Goal: Information Seeking & Learning: Learn about a topic

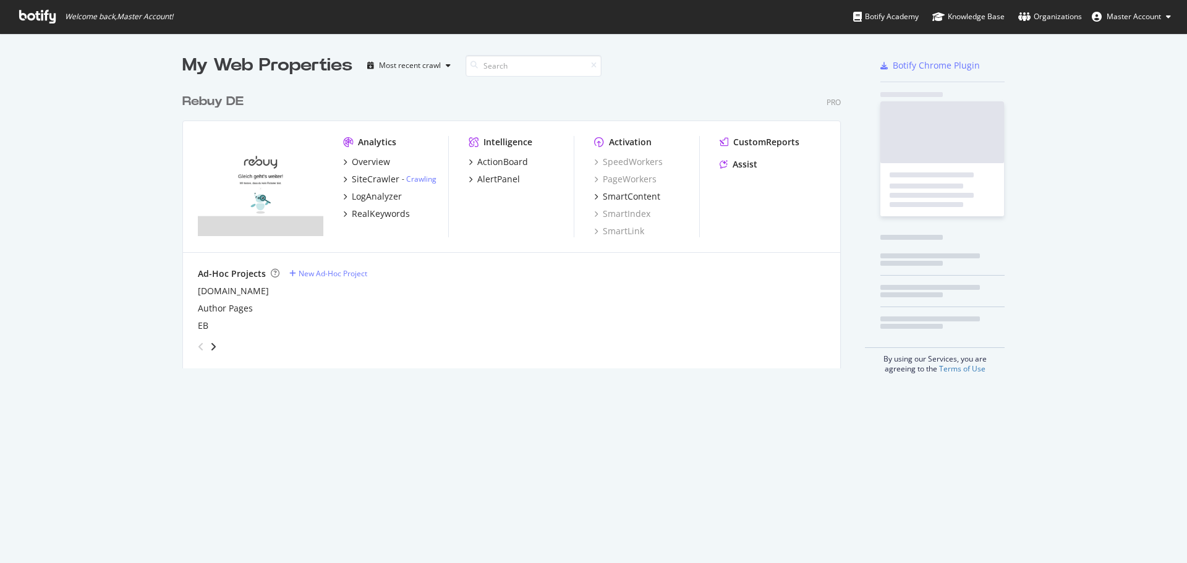
scroll to position [281, 659]
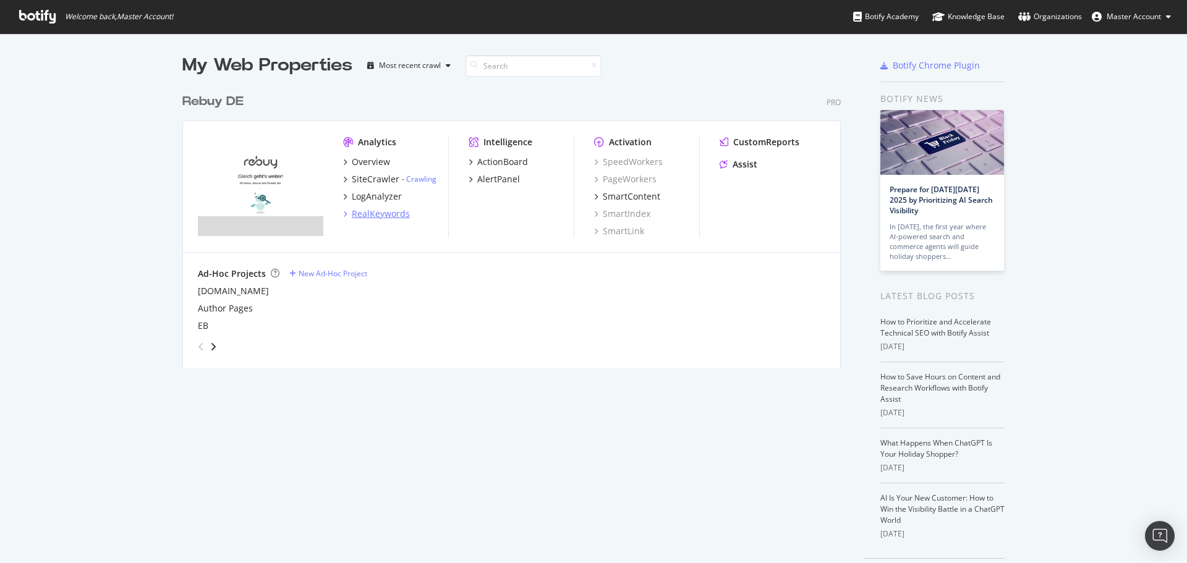
click at [380, 213] on div "RealKeywords" at bounding box center [381, 214] width 58 height 12
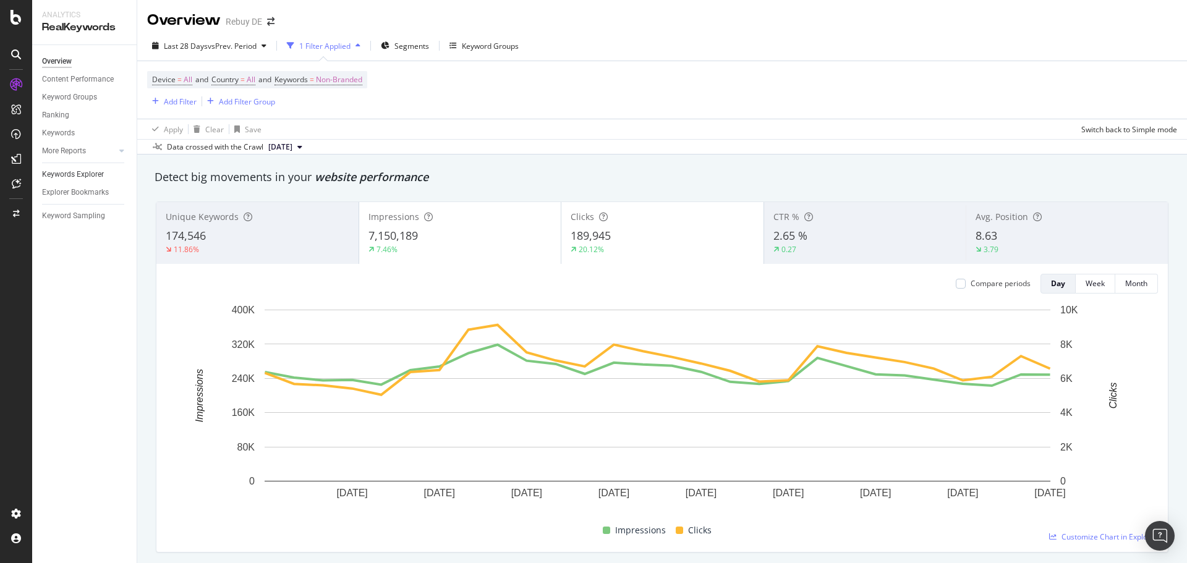
drag, startPoint x: 79, startPoint y: 176, endPoint x: 114, endPoint y: 179, distance: 35.4
click at [79, 176] on div "Keywords Explorer" at bounding box center [73, 174] width 62 height 13
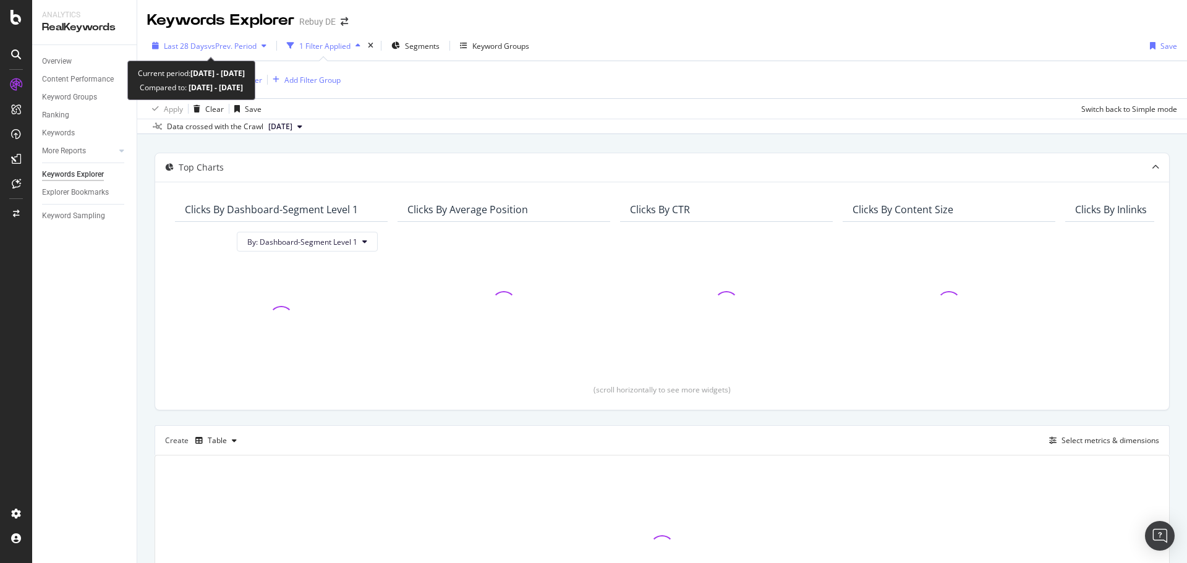
click at [223, 48] on span "vs Prev. Period" at bounding box center [232, 46] width 49 height 11
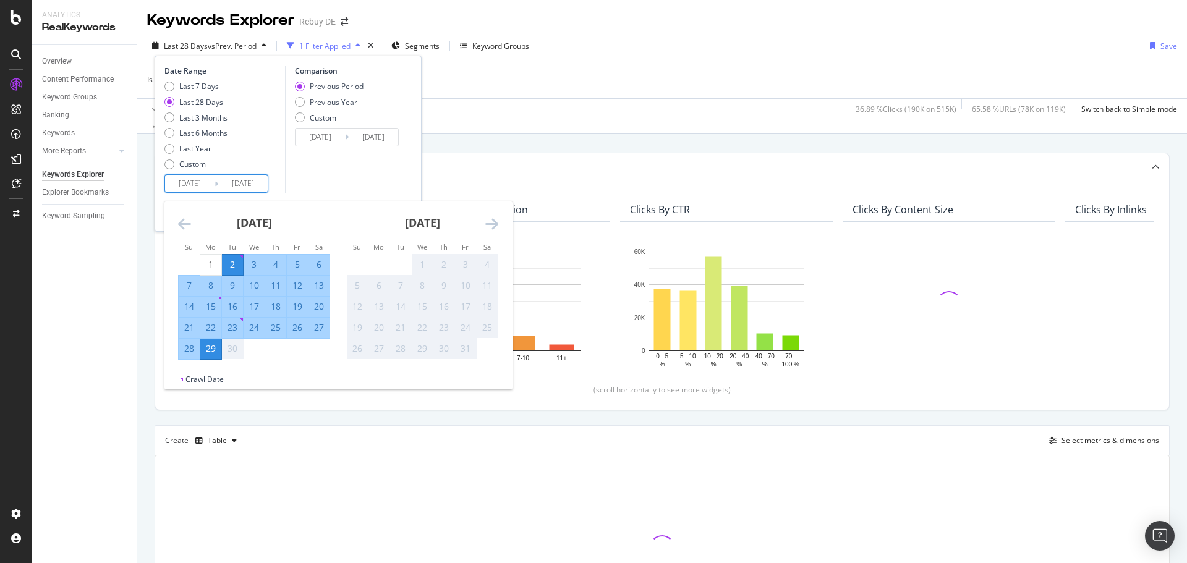
click at [197, 177] on input "[DATE]" at bounding box center [189, 183] width 49 height 17
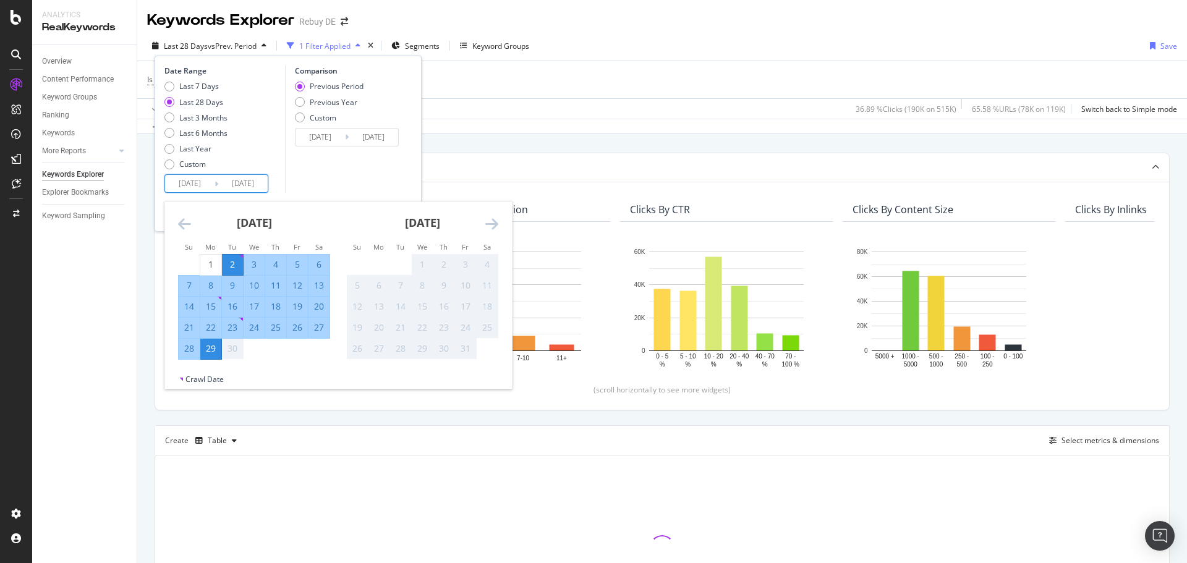
click at [176, 226] on div "[DATE] 1 2 3 4 5 6 7 8 9 10 11 12 13 14 15 16 17 18 19 20 21 22 23 24 25 26 27 …" at bounding box center [254, 281] width 168 height 158
click at [176, 225] on div "[DATE] 1 2 3 4 5 6 7 8 9 10 11 12 13 14 15 16 17 18 19 20 21 22 23 24 25 26 27 …" at bounding box center [254, 281] width 168 height 158
click at [184, 226] on icon "Move backward to switch to the previous month." at bounding box center [184, 223] width 13 height 15
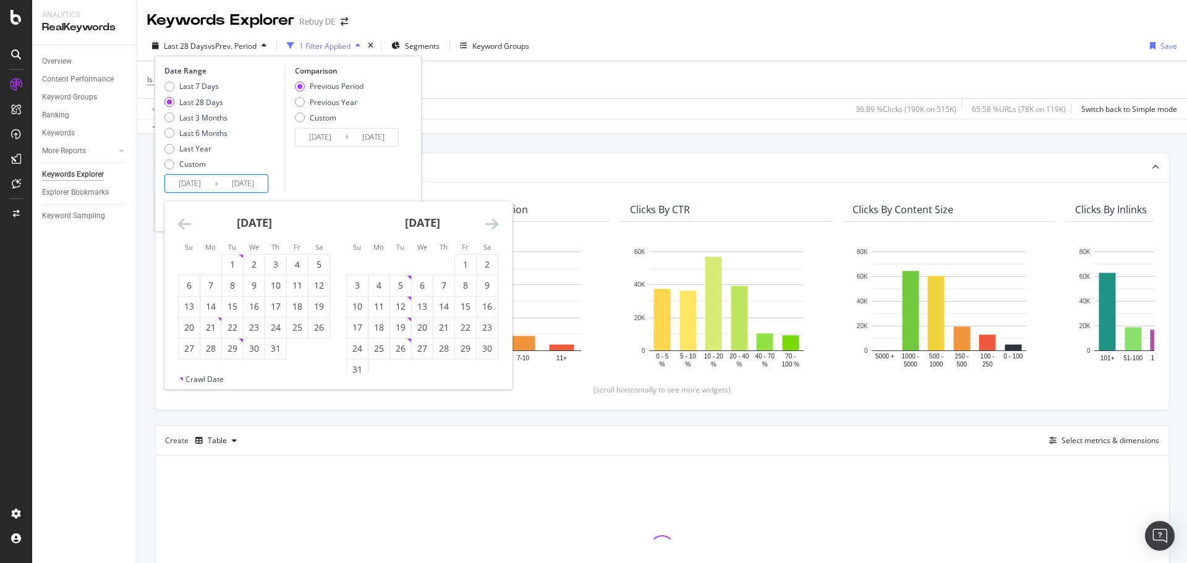
click at [184, 226] on icon "Move backward to switch to the previous month." at bounding box center [184, 223] width 13 height 15
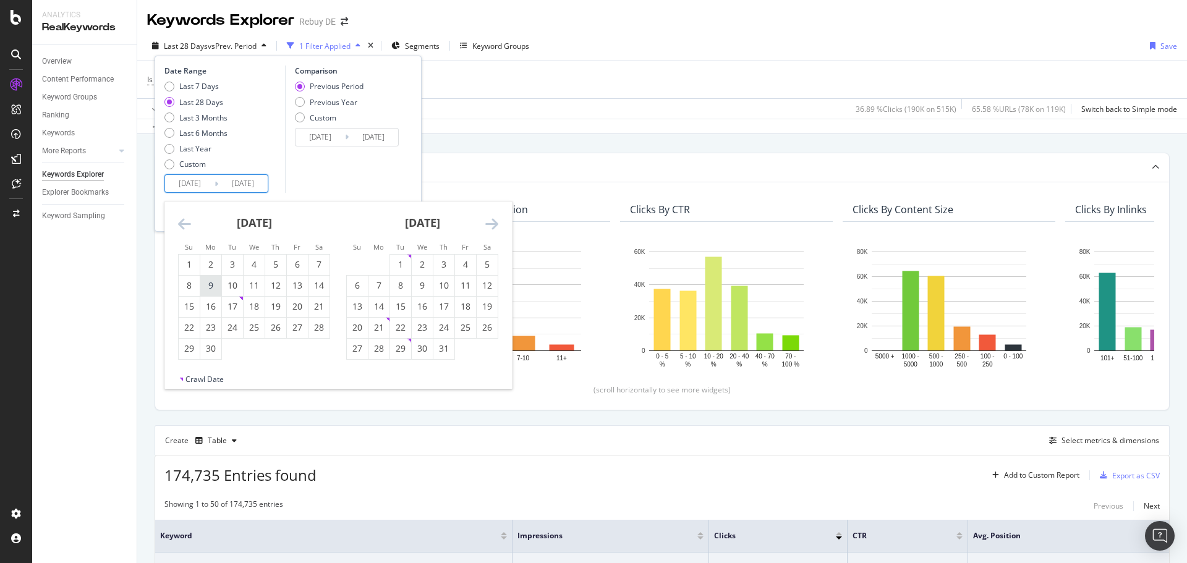
drag, startPoint x: 189, startPoint y: 268, endPoint x: 200, endPoint y: 276, distance: 14.2
click at [190, 268] on div "1" at bounding box center [189, 264] width 21 height 12
type input "[DATE]"
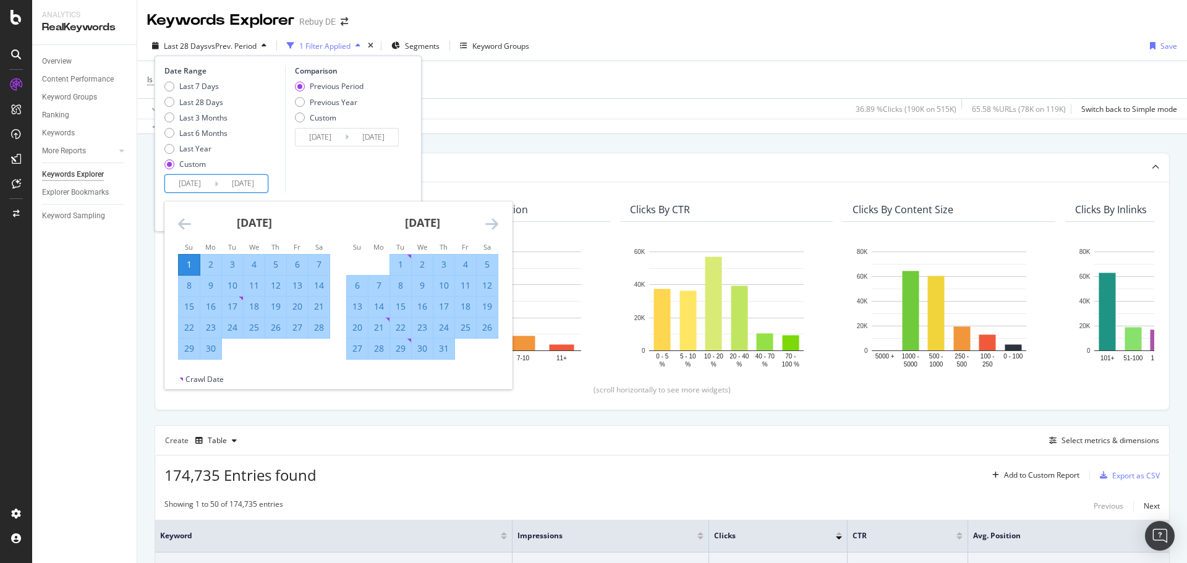
click at [215, 350] on div "30" at bounding box center [210, 349] width 21 height 12
type input "[DATE]"
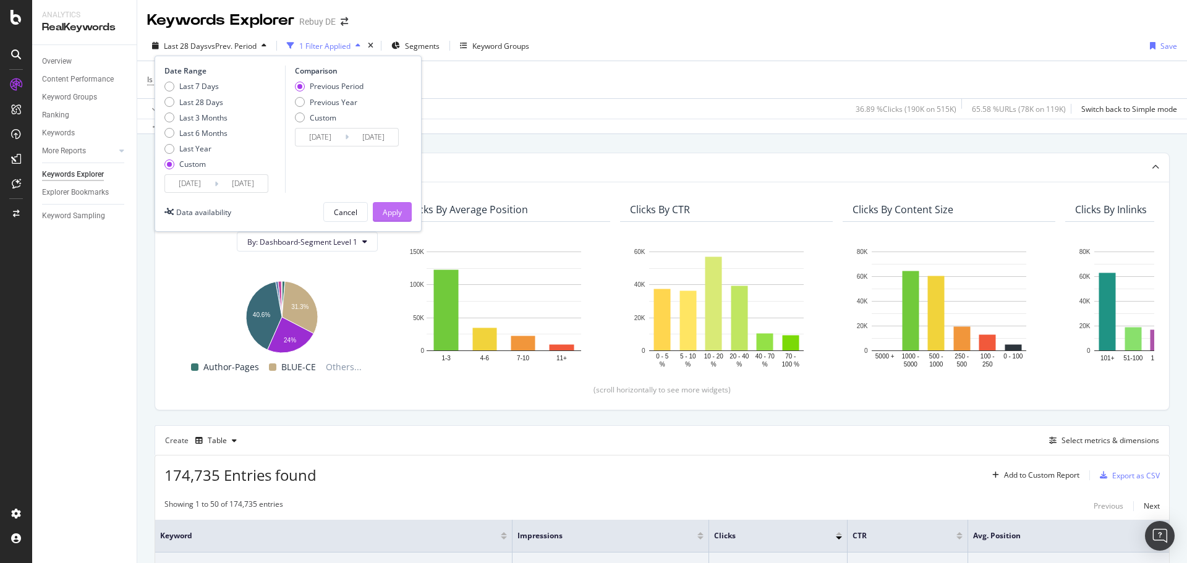
click at [392, 211] on div "Apply" at bounding box center [392, 212] width 19 height 11
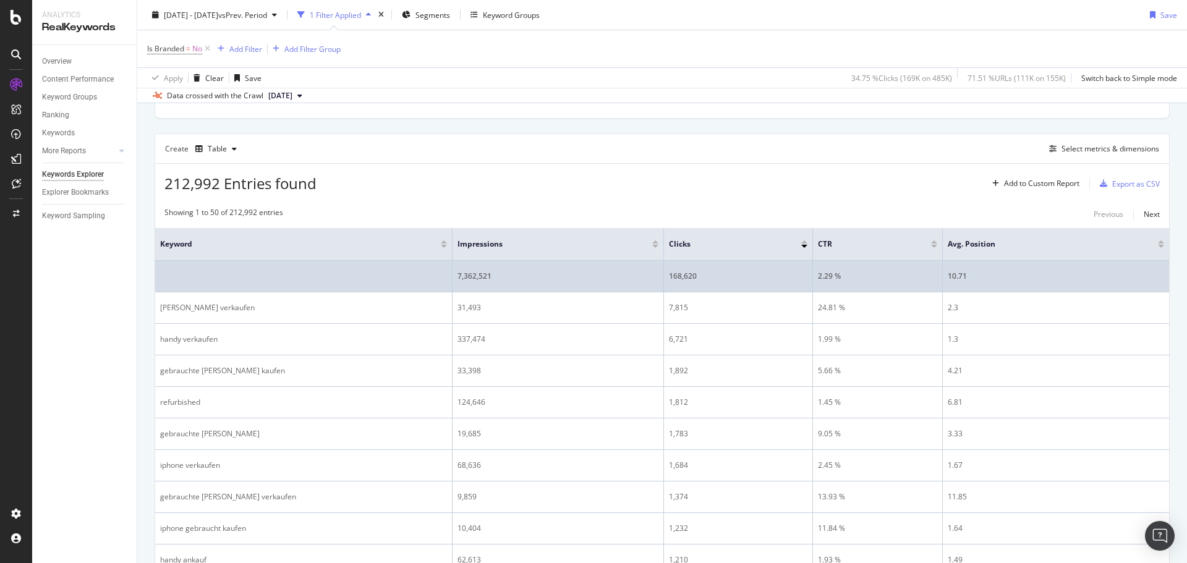
scroll to position [309, 0]
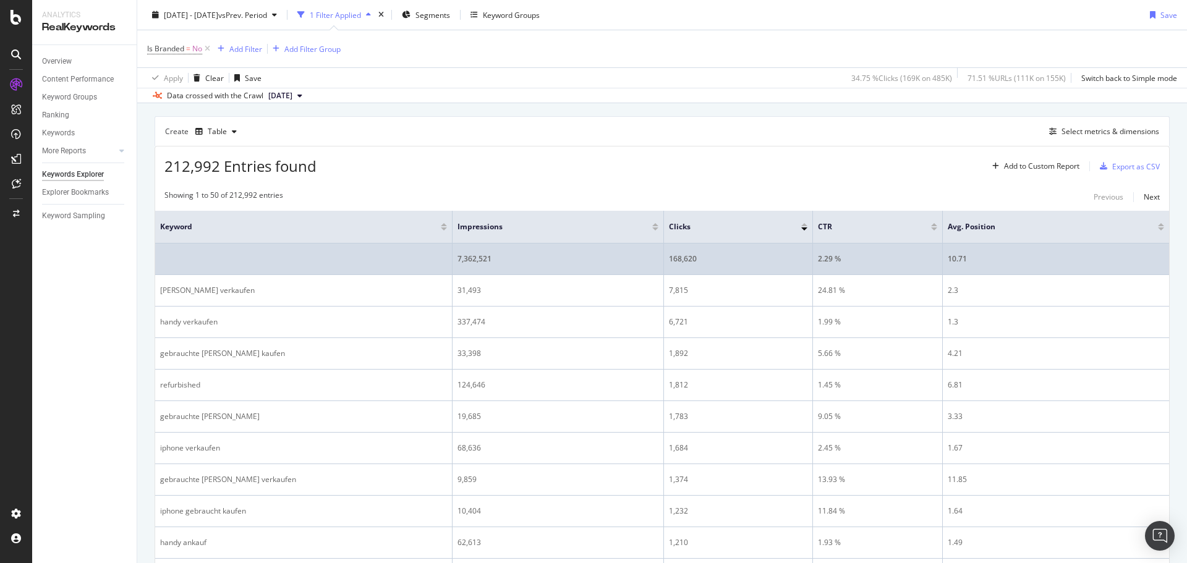
click at [952, 257] on div "10.71" at bounding box center [1056, 259] width 216 height 11
click at [954, 257] on div "10.71" at bounding box center [1056, 259] width 216 height 11
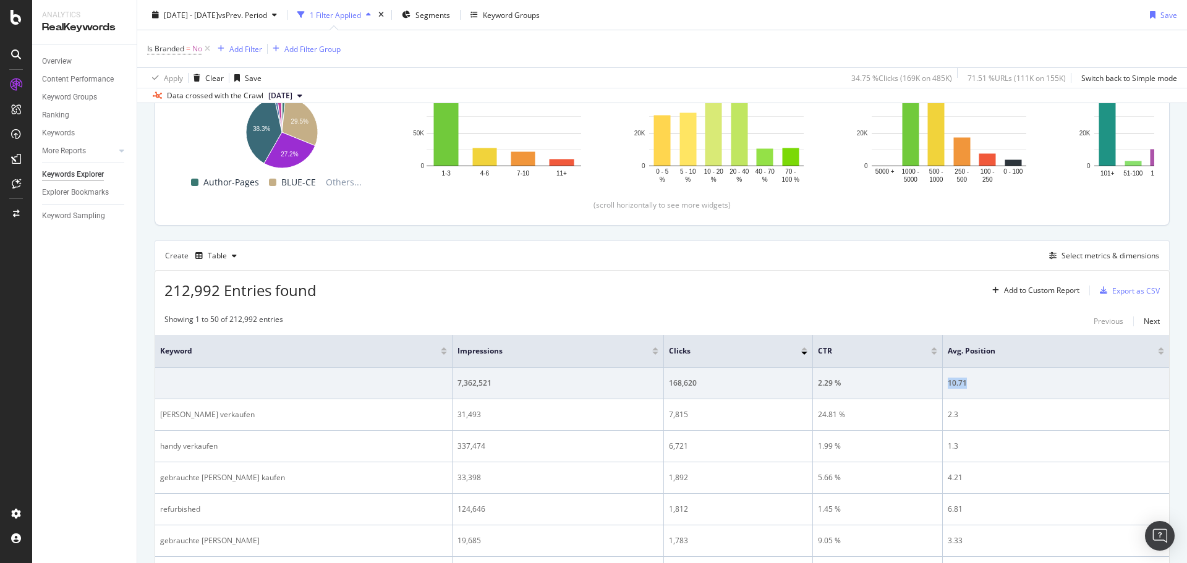
scroll to position [0, 0]
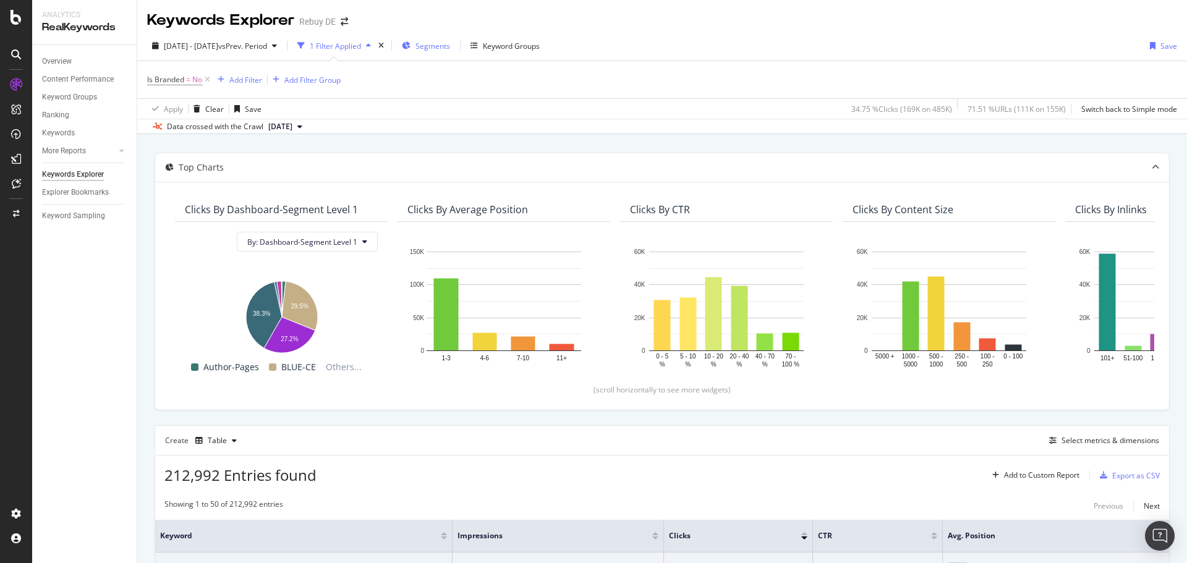
click at [450, 39] on div "Segments" at bounding box center [426, 45] width 48 height 19
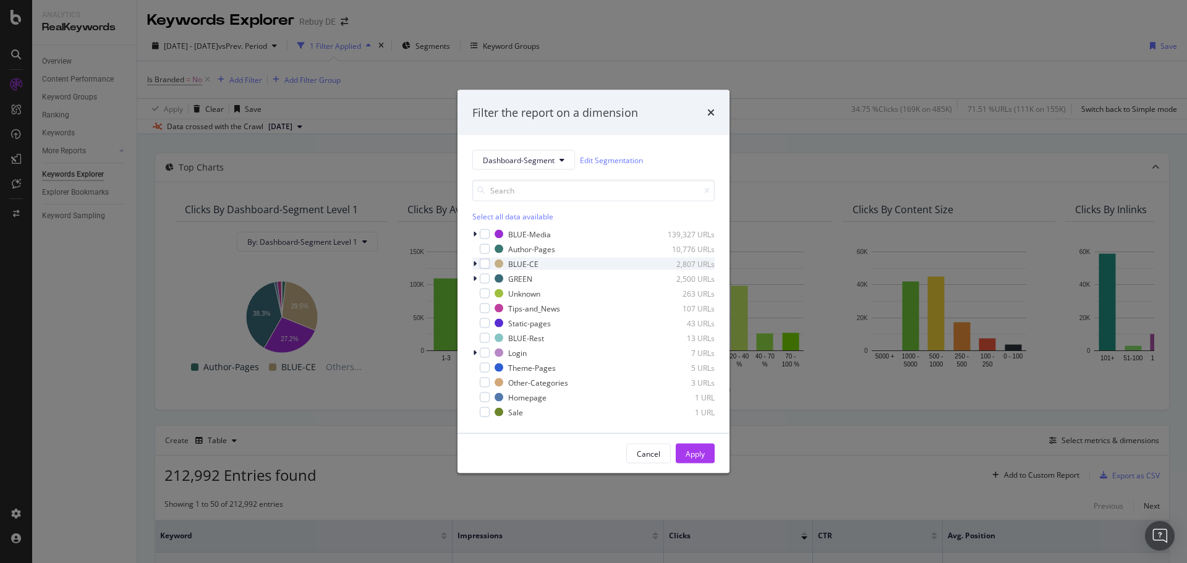
click at [492, 263] on div "BLUE-CE 2,807 URLs" at bounding box center [593, 264] width 242 height 12
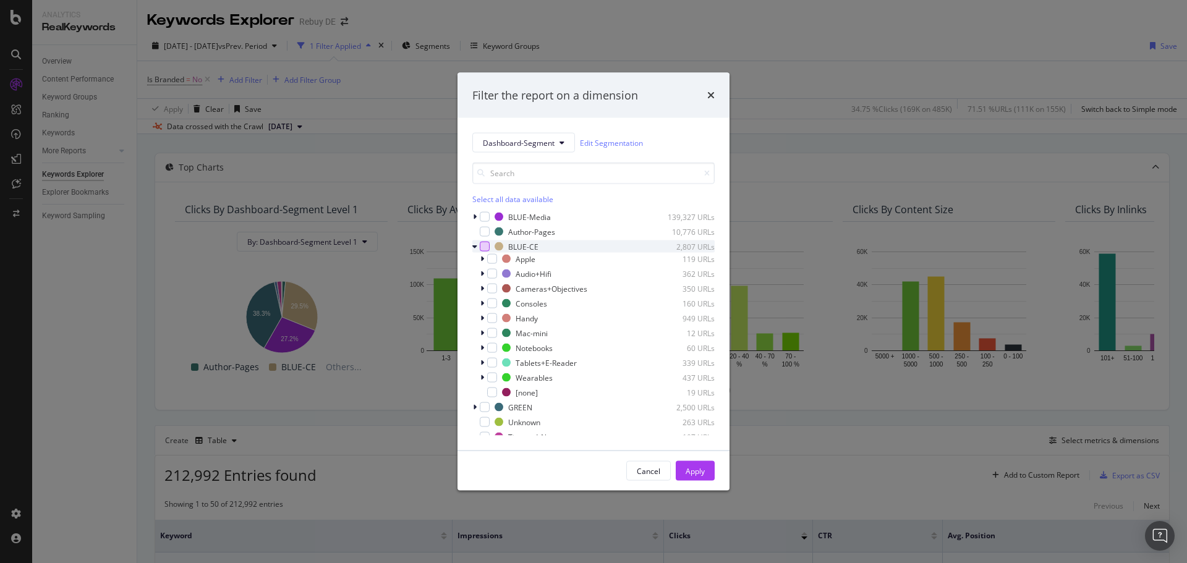
click at [484, 246] on div "modal" at bounding box center [485, 247] width 10 height 10
click at [694, 477] on div "Apply" at bounding box center [695, 471] width 19 height 19
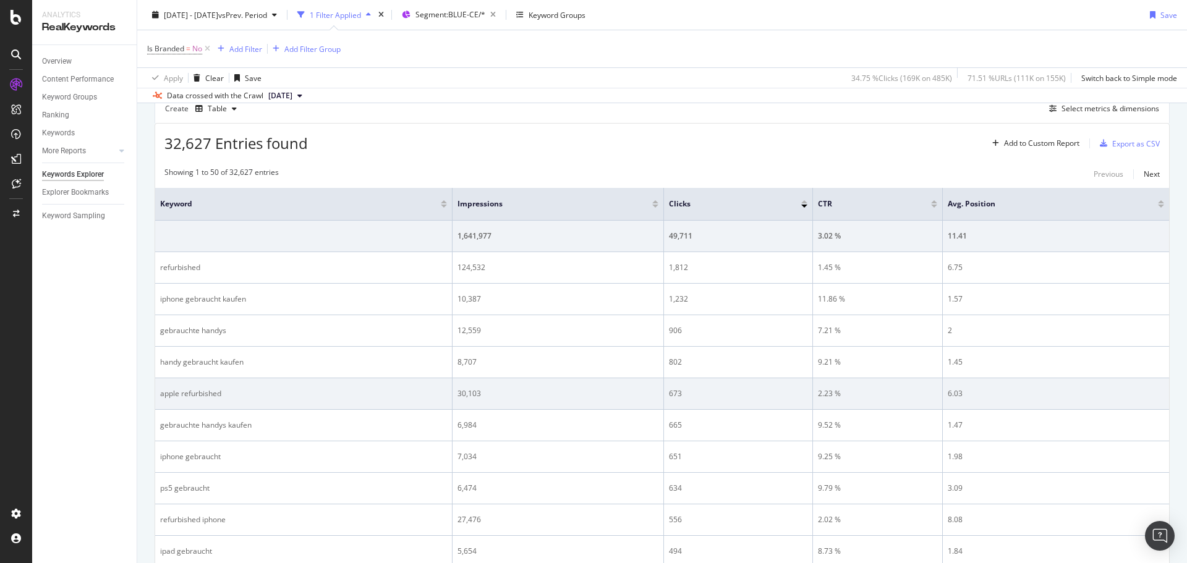
scroll to position [368, 0]
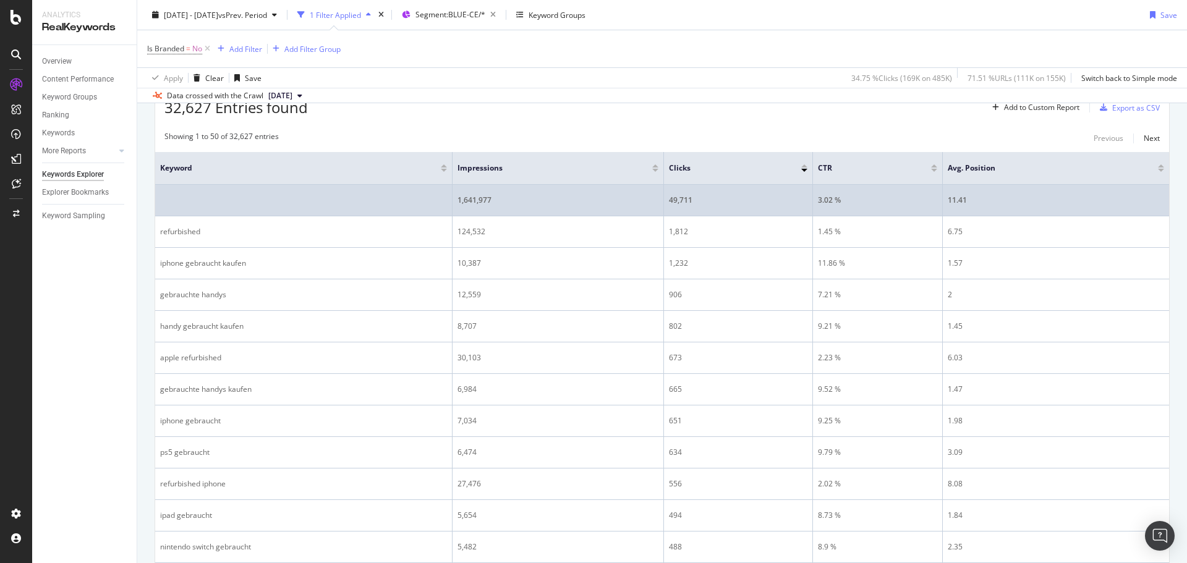
click at [950, 198] on div "11.41" at bounding box center [1056, 200] width 216 height 11
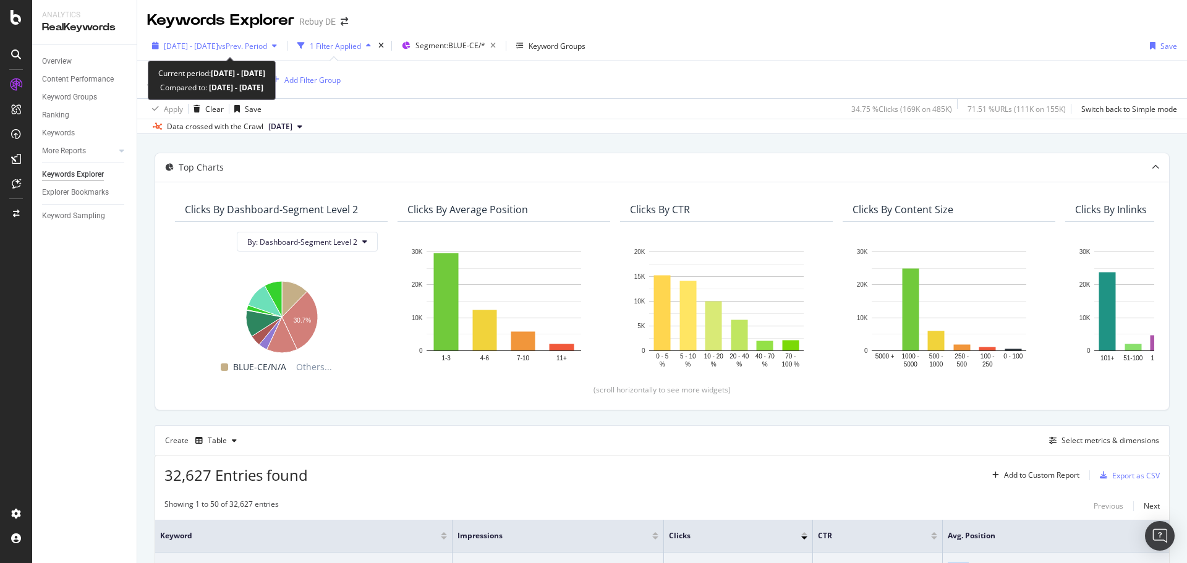
click at [218, 41] on span "[DATE] - [DATE]" at bounding box center [191, 46] width 54 height 11
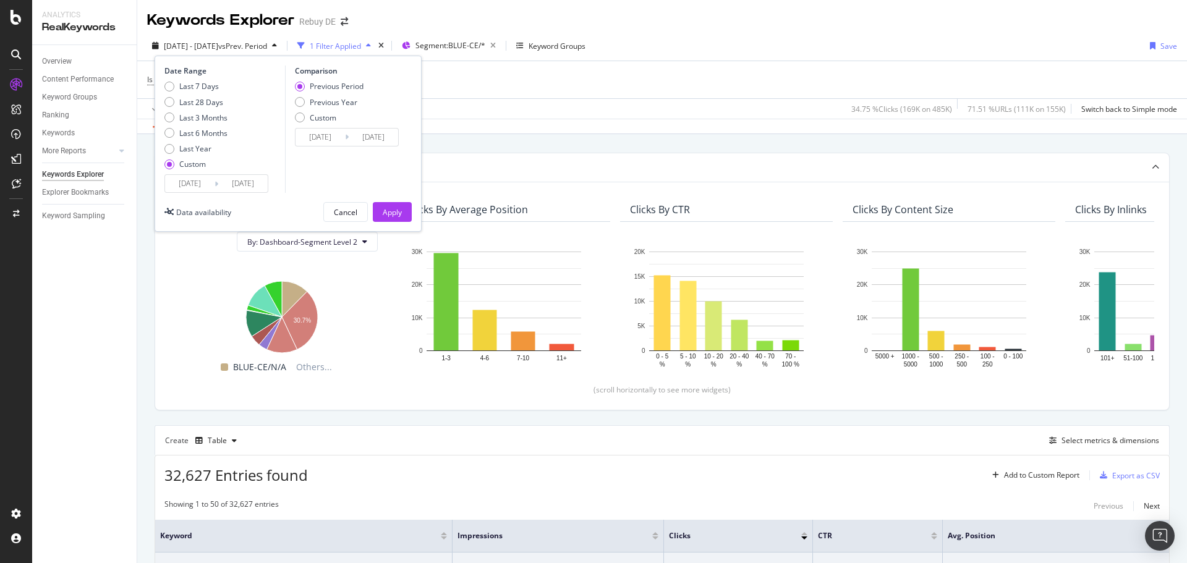
click at [197, 173] on div "Last 7 Days Last 28 Days Last 3 Months Last 6 Months Last Year Custom" at bounding box center [195, 127] width 63 height 93
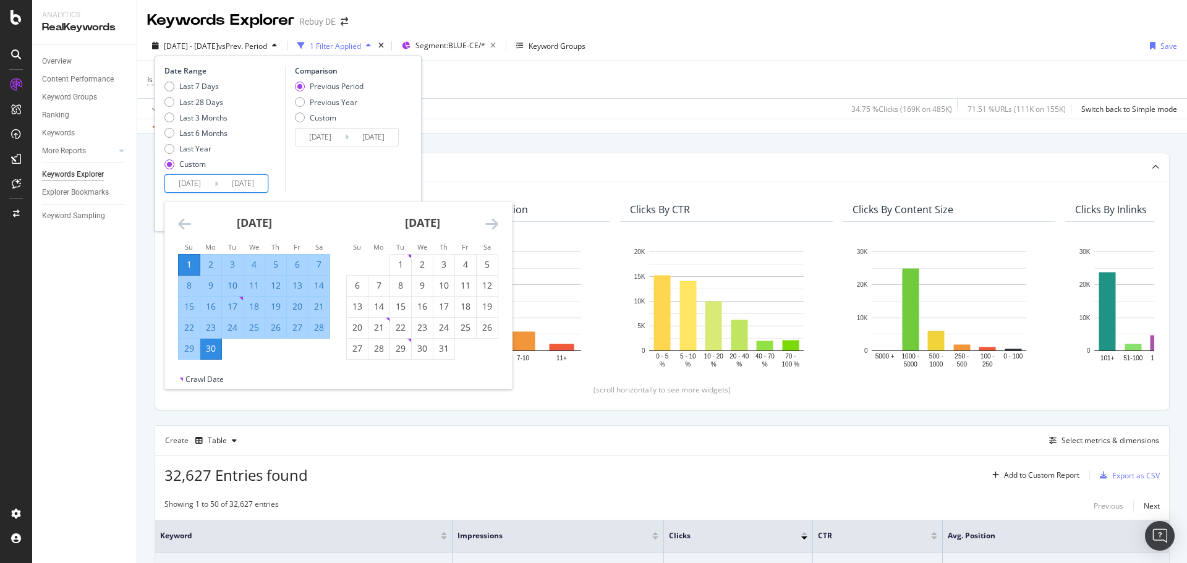
click at [189, 182] on input "[DATE]" at bounding box center [189, 183] width 49 height 17
click at [497, 223] on icon "Move forward to switch to the next month." at bounding box center [491, 223] width 13 height 15
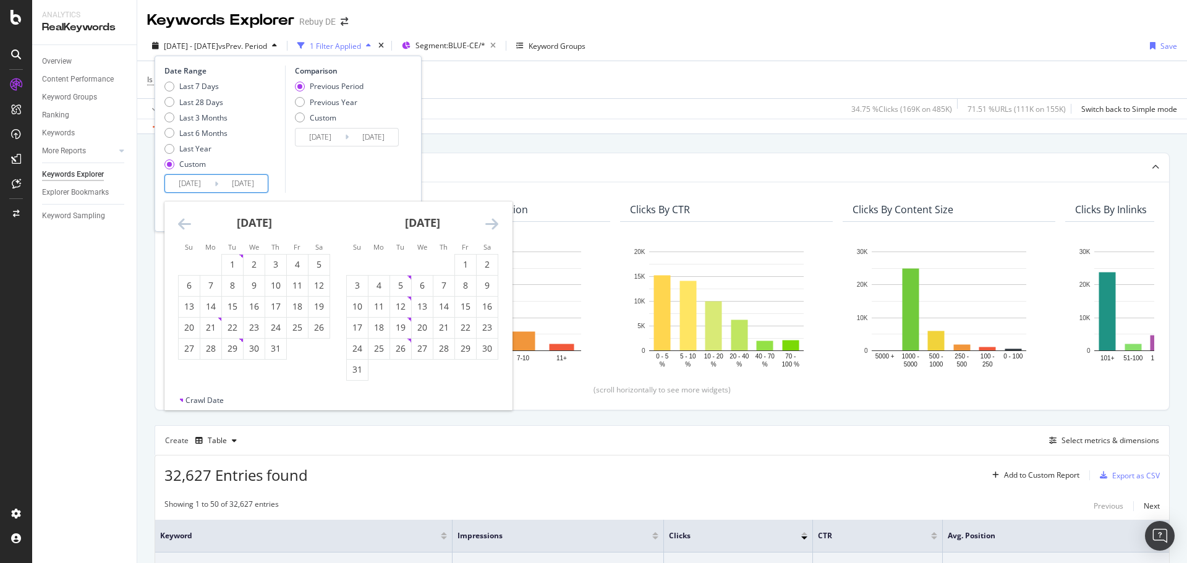
click at [495, 223] on icon "Move forward to switch to the next month." at bounding box center [491, 223] width 13 height 15
click at [374, 263] on div "1" at bounding box center [379, 264] width 21 height 12
type input "[DATE]"
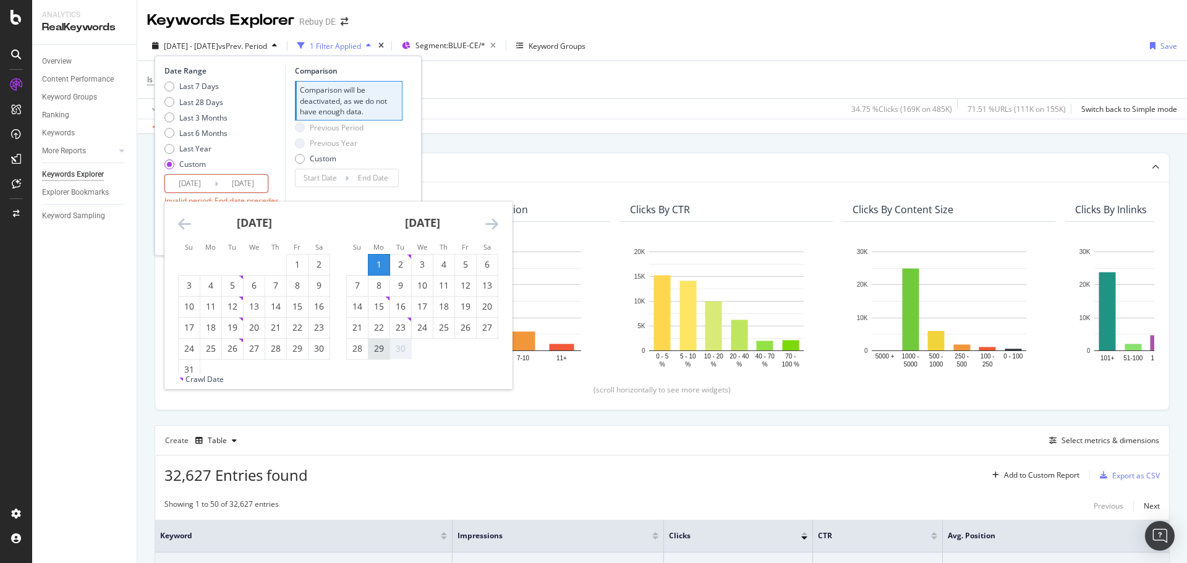
click at [375, 352] on div "29" at bounding box center [379, 349] width 21 height 12
type input "[DATE]"
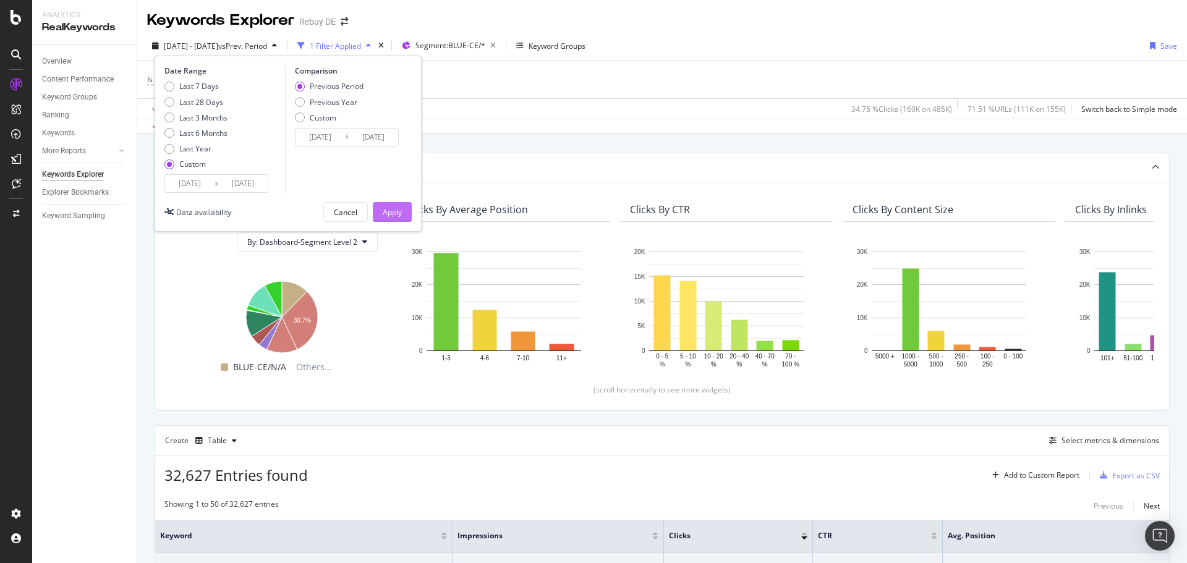
click at [403, 211] on button "Apply" at bounding box center [392, 212] width 39 height 20
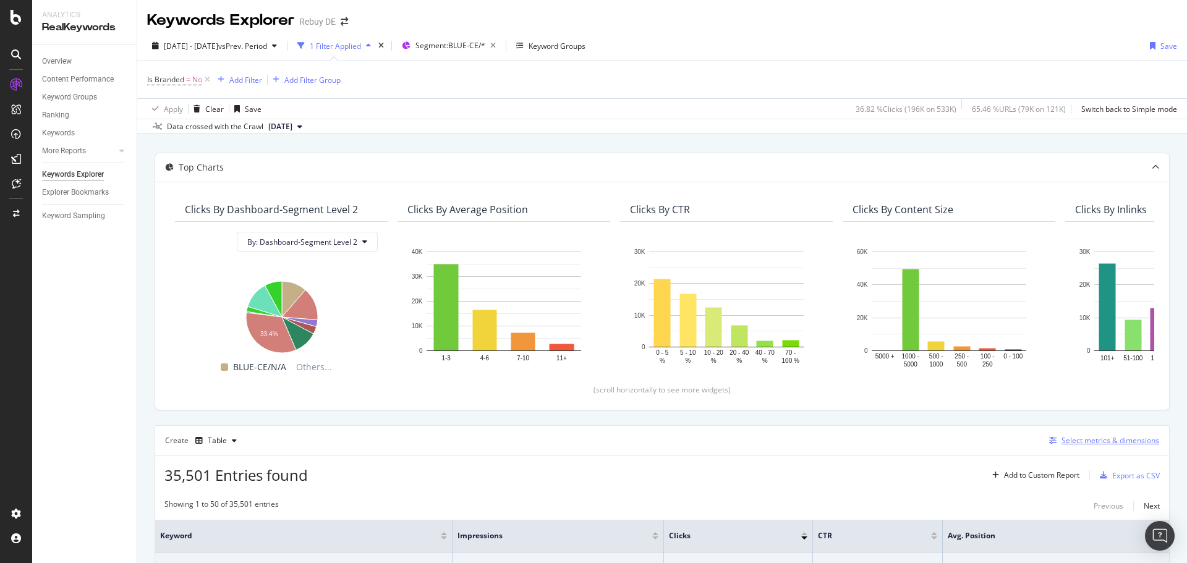
click at [1063, 443] on div "Select metrics & dimensions" at bounding box center [1111, 440] width 98 height 11
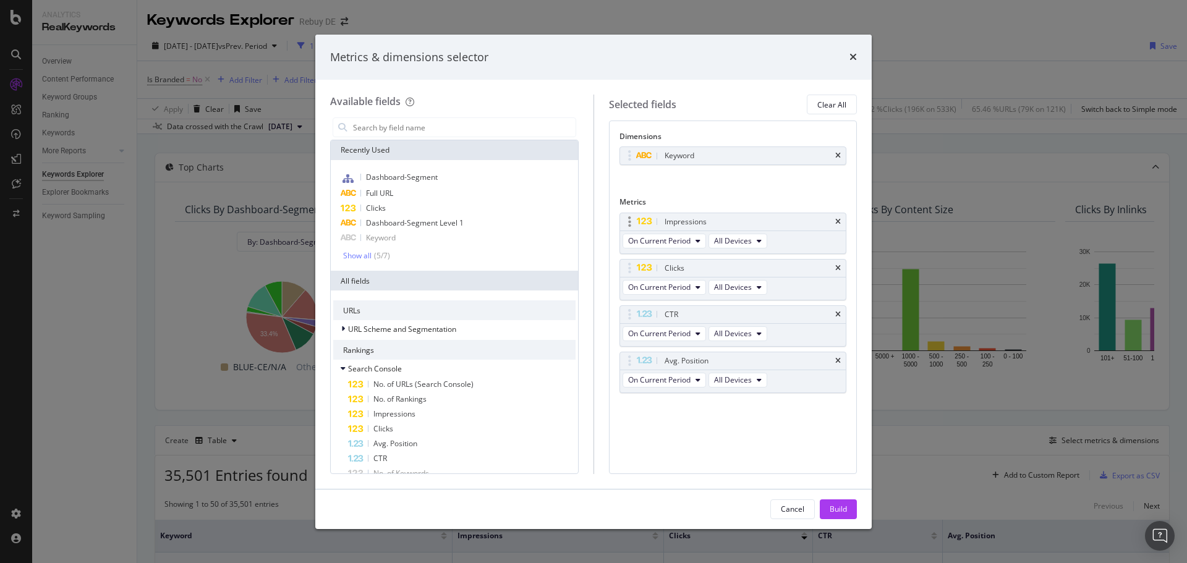
click at [842, 218] on div "Impressions" at bounding box center [733, 221] width 226 height 17
click at [840, 222] on icon "times" at bounding box center [838, 221] width 6 height 7
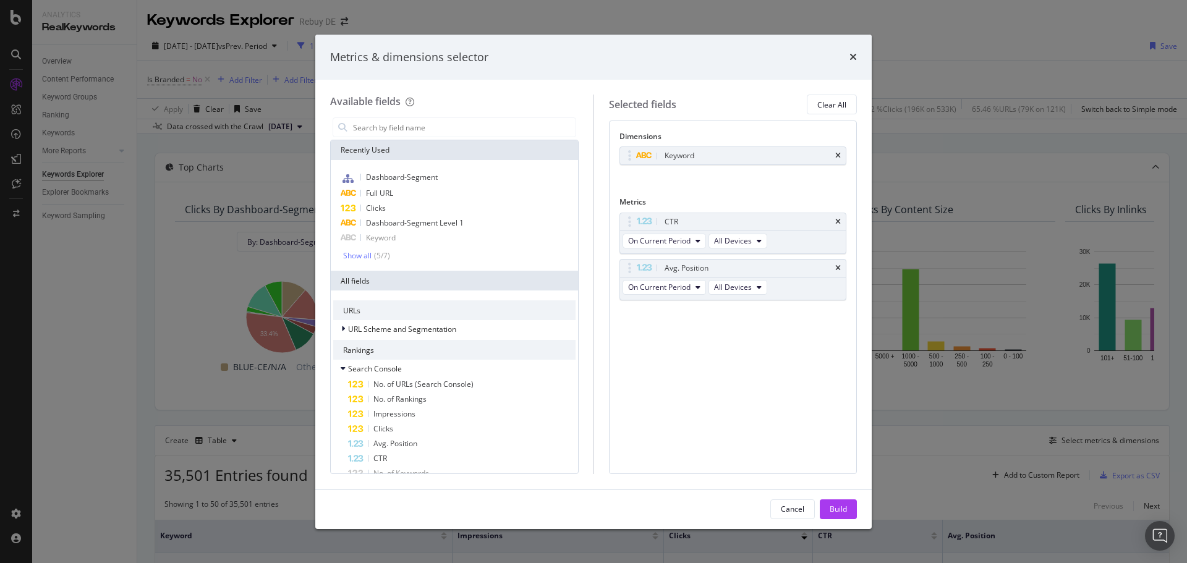
click at [840, 222] on icon "times" at bounding box center [838, 221] width 6 height 7
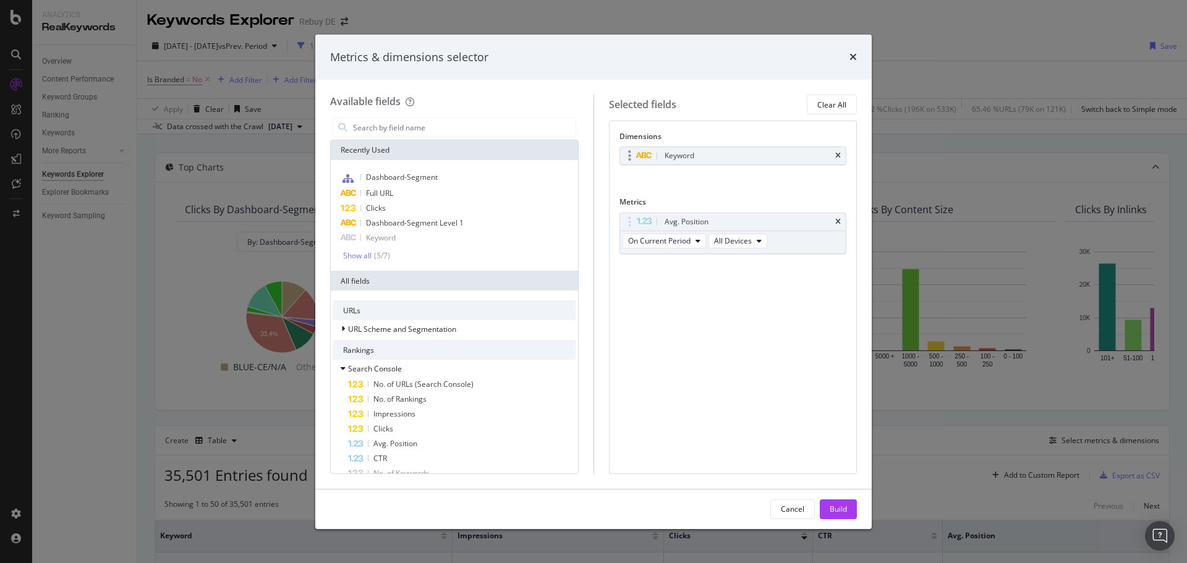
click at [841, 154] on div "Keyword" at bounding box center [733, 155] width 226 height 17
click at [393, 179] on span "Dashboard-Segment" at bounding box center [402, 177] width 72 height 11
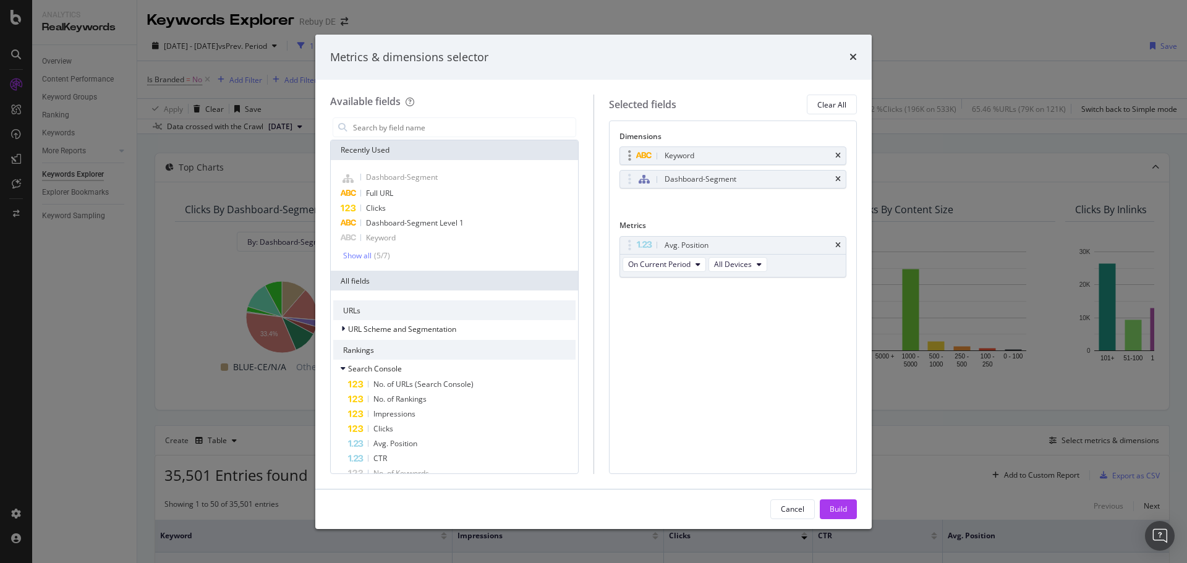
click at [833, 157] on div "Keyword" at bounding box center [733, 155] width 226 height 17
click at [837, 156] on icon "times" at bounding box center [838, 155] width 6 height 7
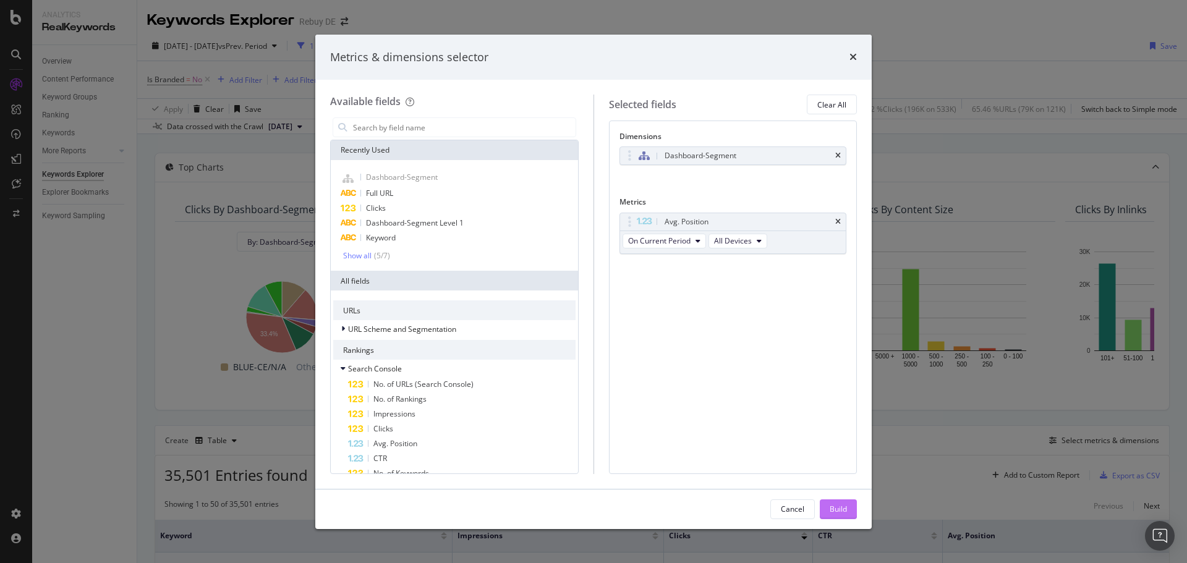
click at [845, 509] on div "Build" at bounding box center [838, 509] width 17 height 11
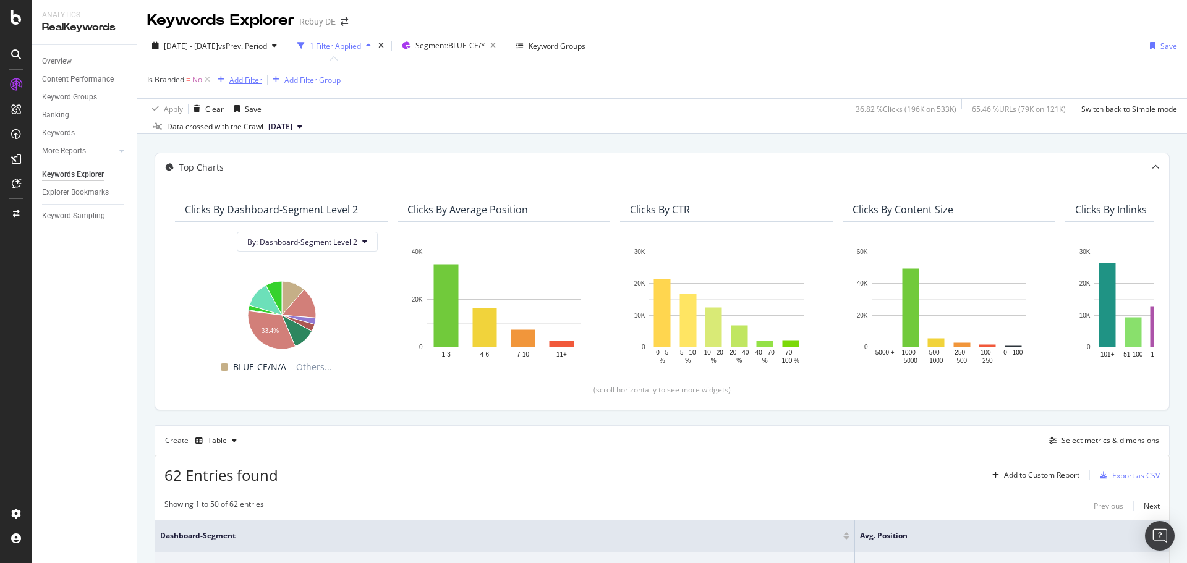
click at [233, 86] on div "Add Filter" at bounding box center [237, 80] width 49 height 14
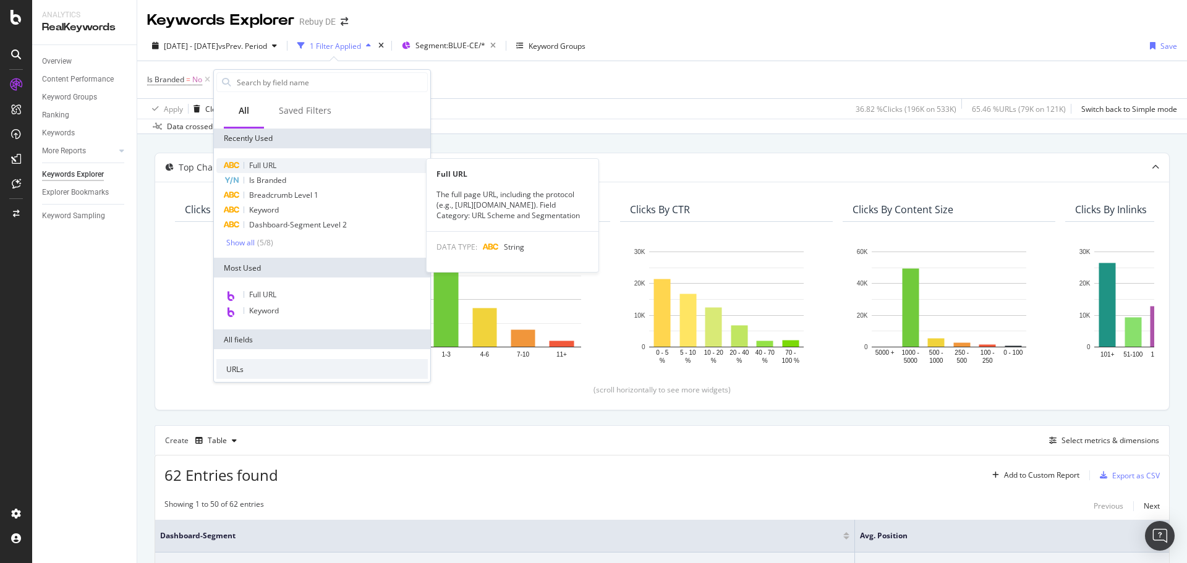
click at [265, 164] on span "Full URL" at bounding box center [262, 165] width 27 height 11
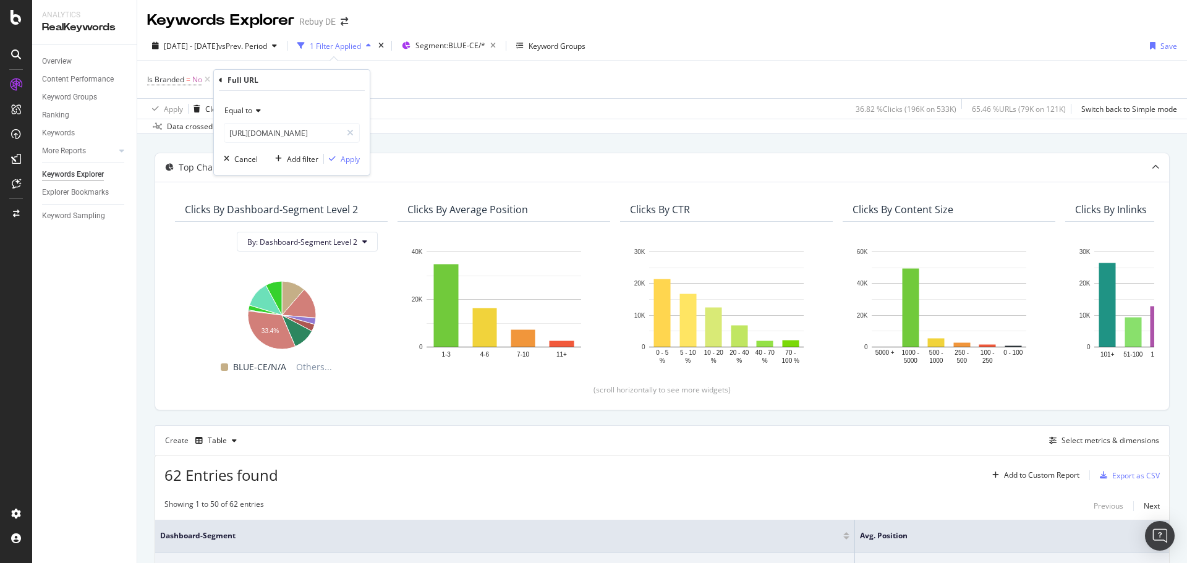
click at [241, 115] on span "Equal to" at bounding box center [238, 110] width 28 height 11
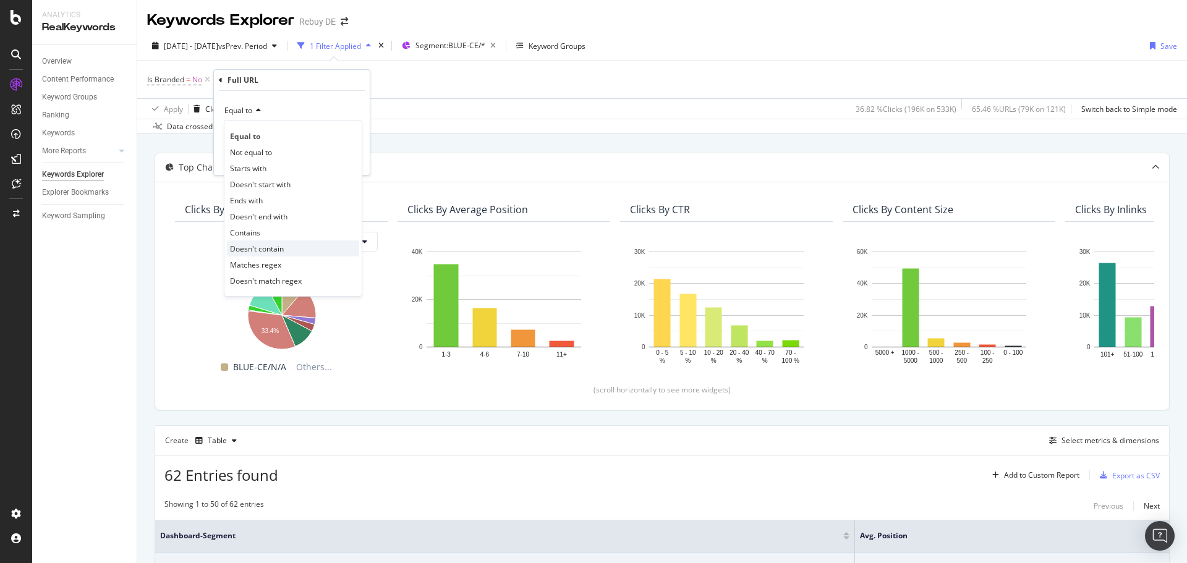
click at [254, 252] on span "Doesn't contain" at bounding box center [257, 249] width 54 height 11
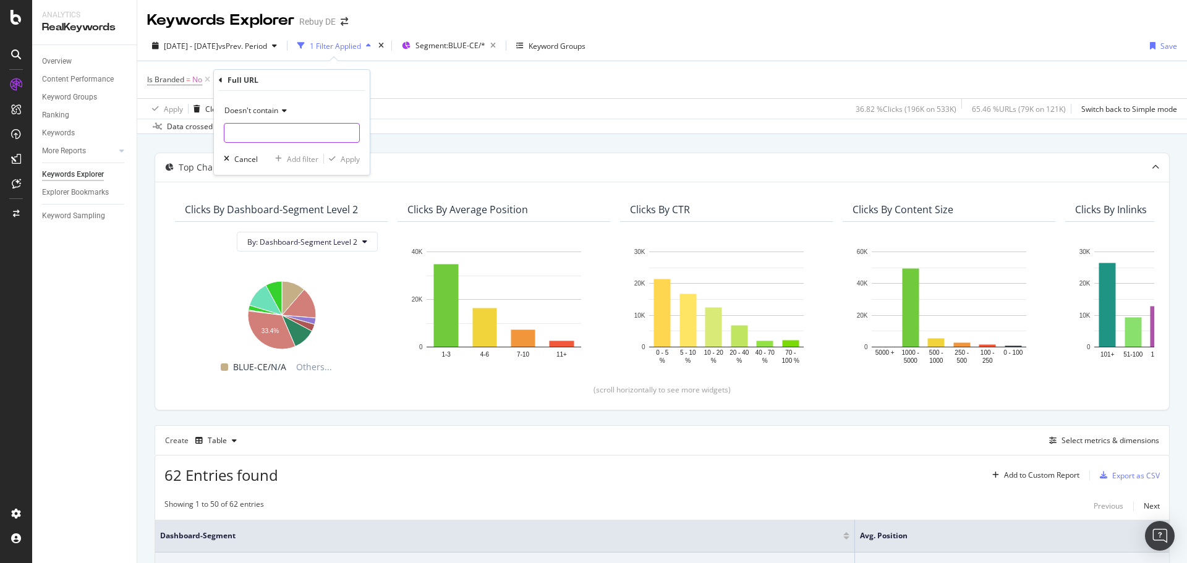
click at [257, 135] on input "text" at bounding box center [291, 133] width 135 height 20
type input "i,"
click at [338, 155] on div "button" at bounding box center [332, 158] width 17 height 7
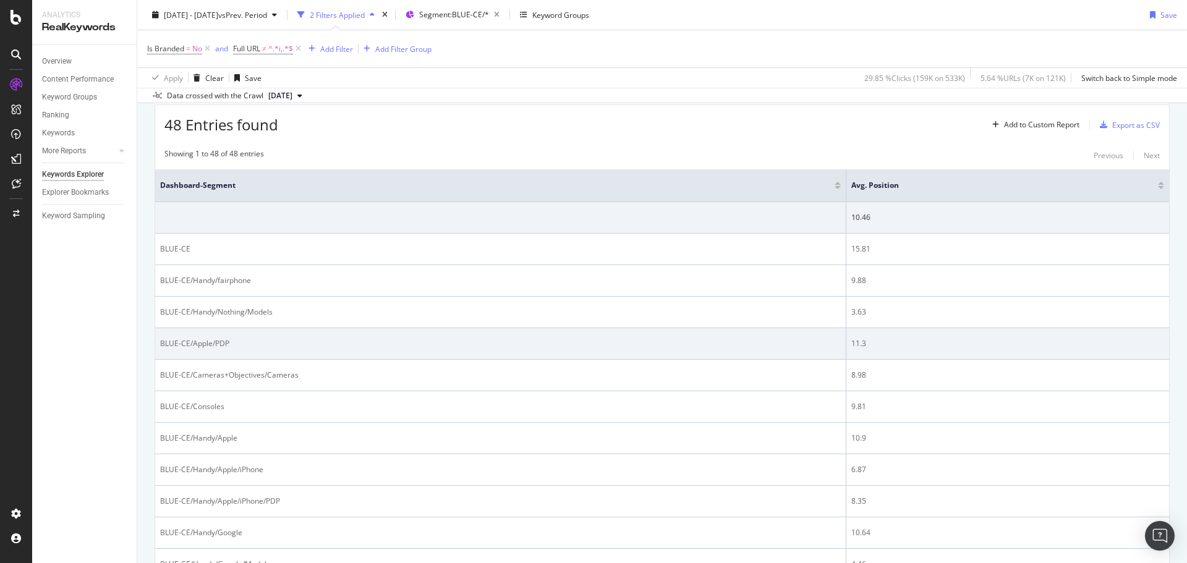
scroll to position [371, 0]
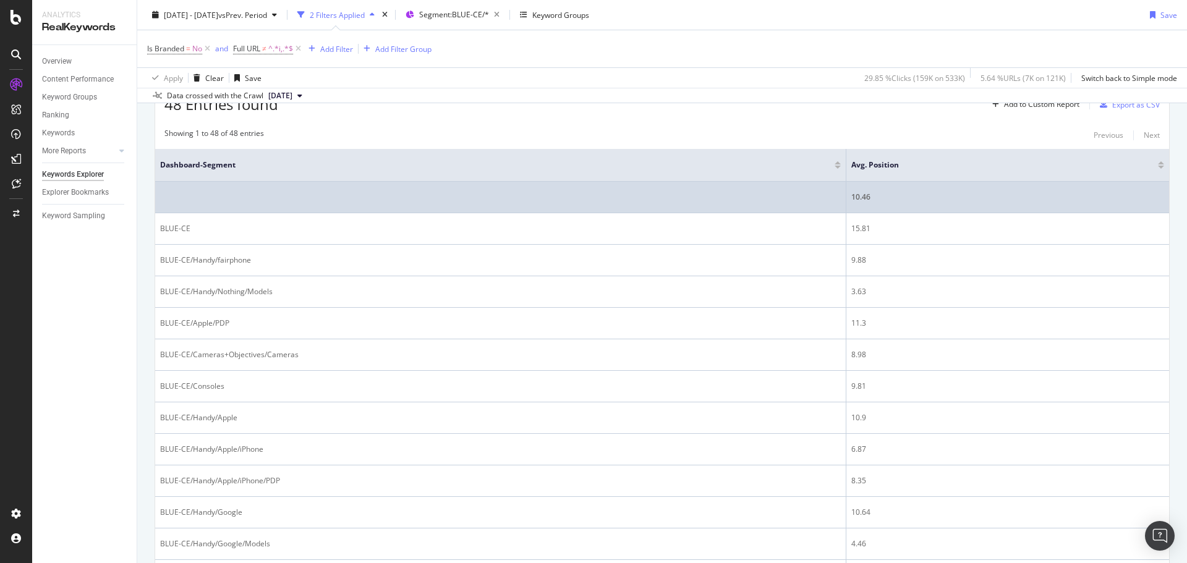
click at [863, 197] on div "10.46" at bounding box center [1007, 197] width 313 height 11
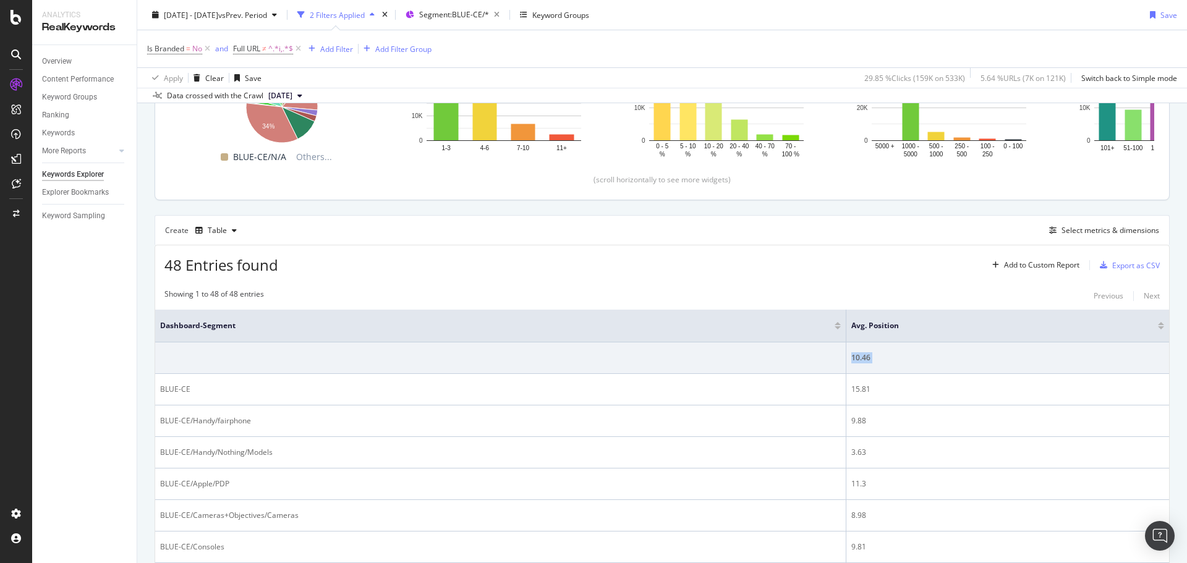
scroll to position [0, 0]
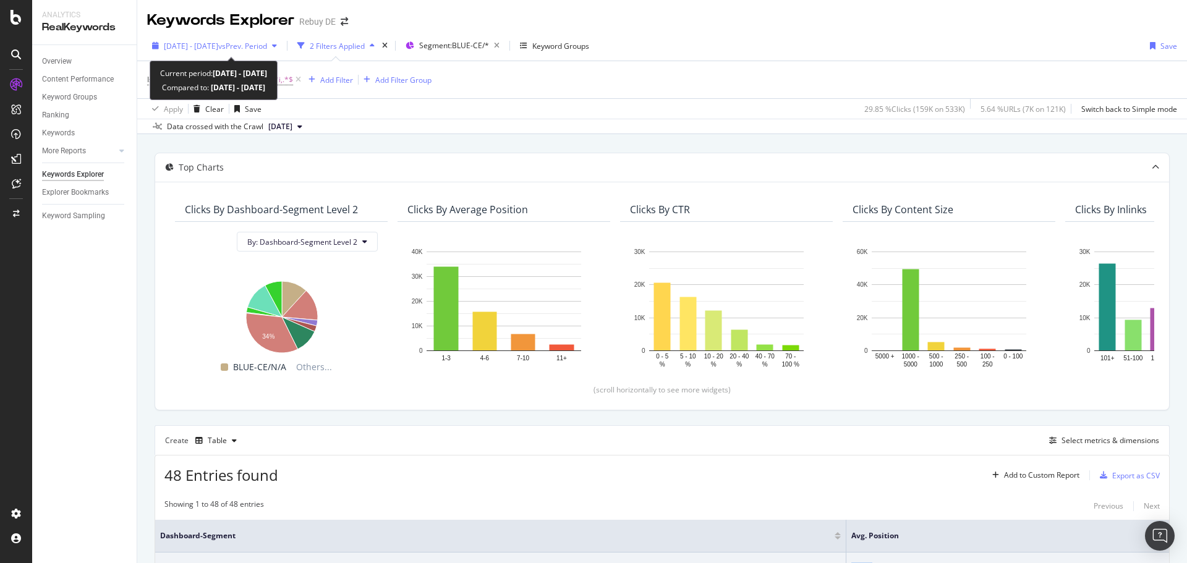
click at [252, 43] on span "vs Prev. Period" at bounding box center [242, 46] width 49 height 11
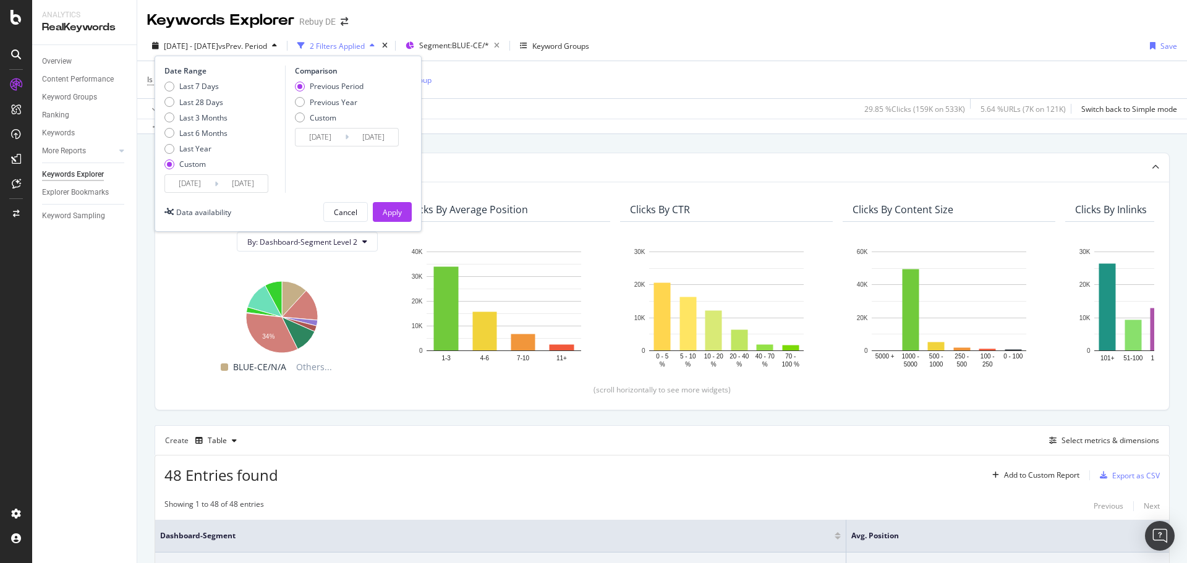
click at [187, 180] on input "[DATE]" at bounding box center [189, 183] width 49 height 17
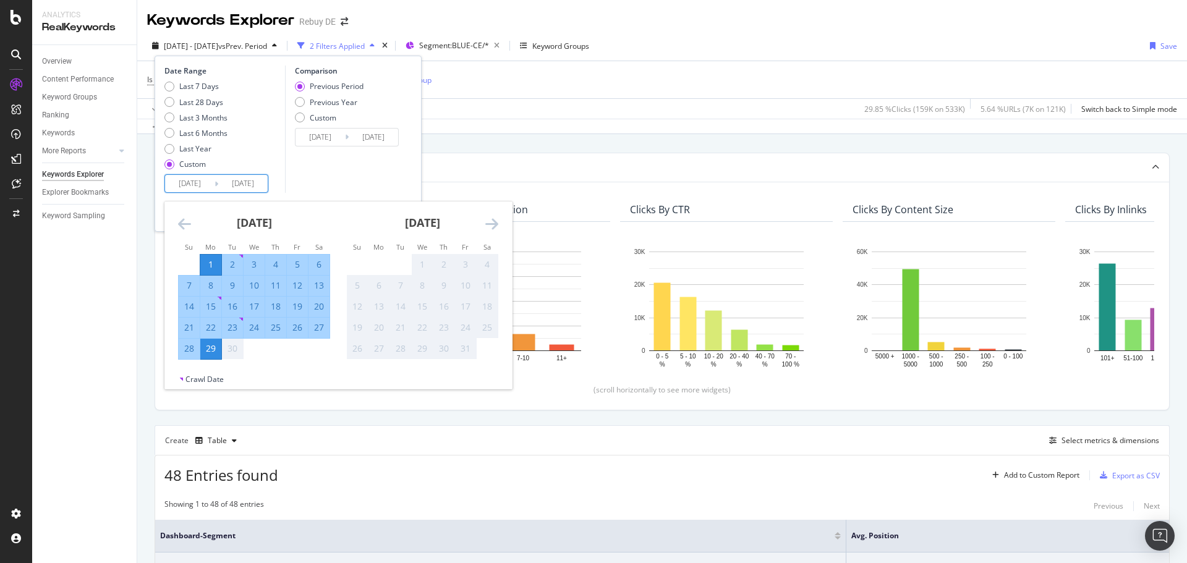
click at [181, 217] on icon "Move backward to switch to the previous month." at bounding box center [184, 223] width 13 height 15
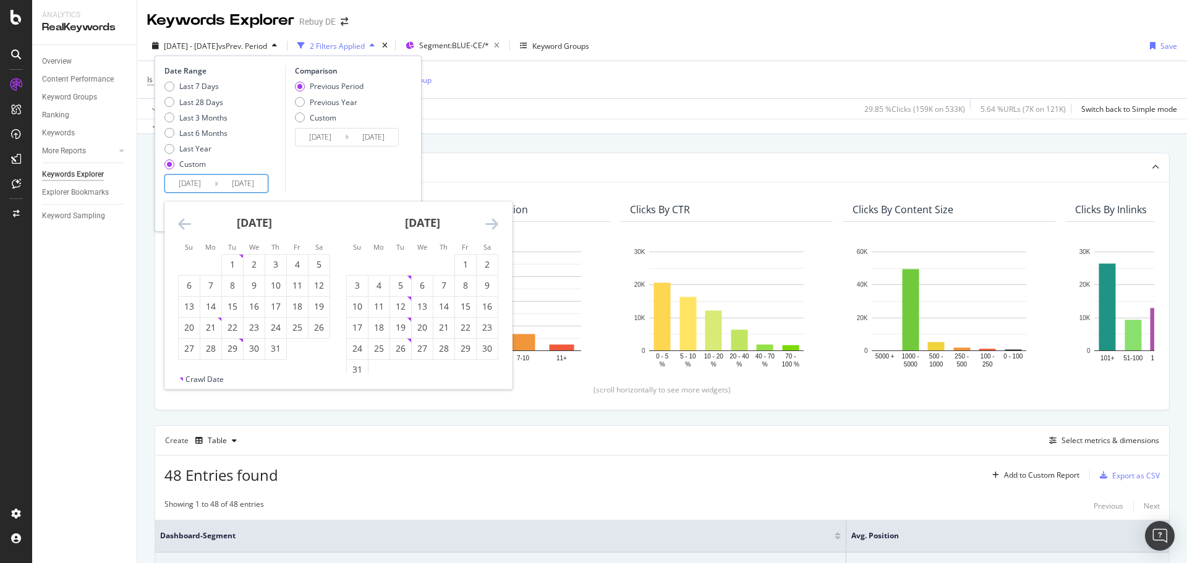
click at [181, 217] on icon "Move backward to switch to the previous month." at bounding box center [184, 223] width 13 height 15
click at [193, 265] on div "1" at bounding box center [189, 264] width 21 height 12
type input "[DATE]"
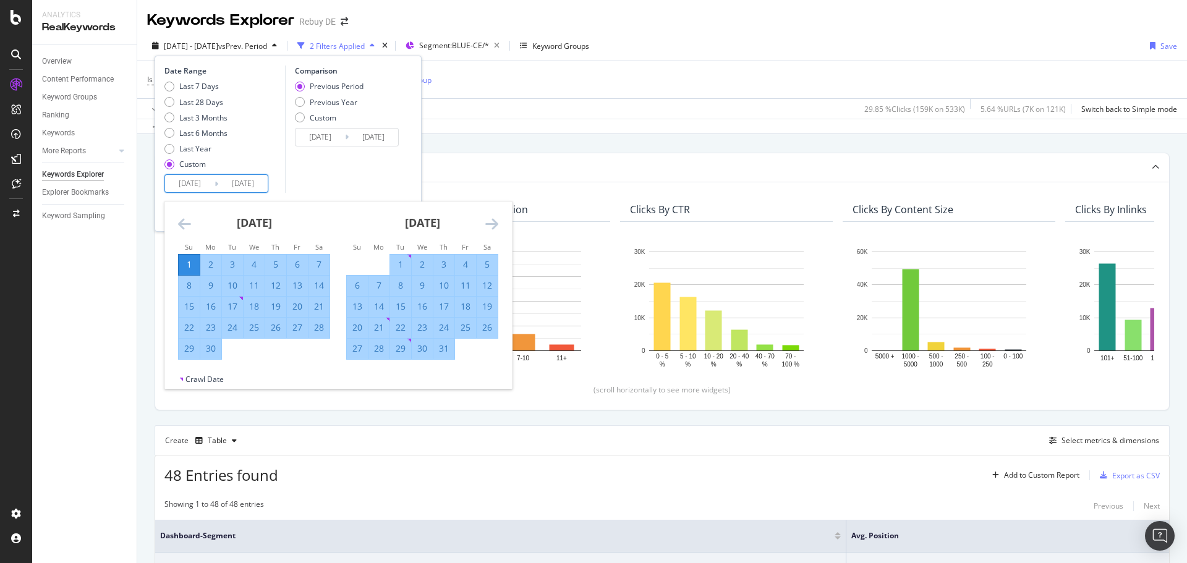
click at [211, 354] on div "30" at bounding box center [210, 349] width 21 height 12
type input "[DATE]"
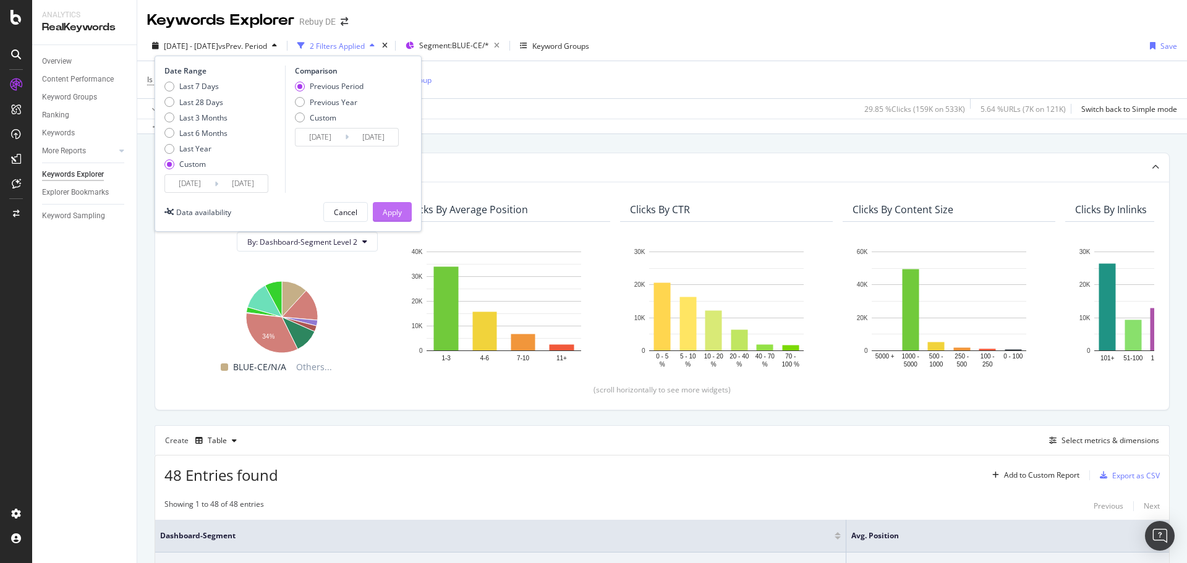
click at [393, 210] on div "Apply" at bounding box center [392, 212] width 19 height 11
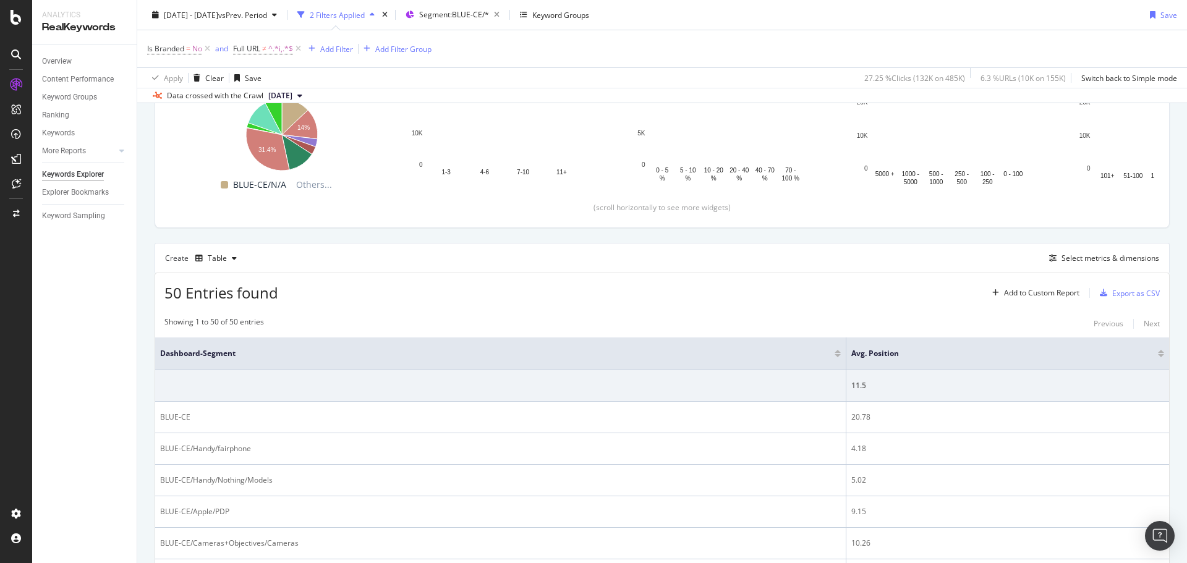
scroll to position [185, 0]
